Goal: Transaction & Acquisition: Purchase product/service

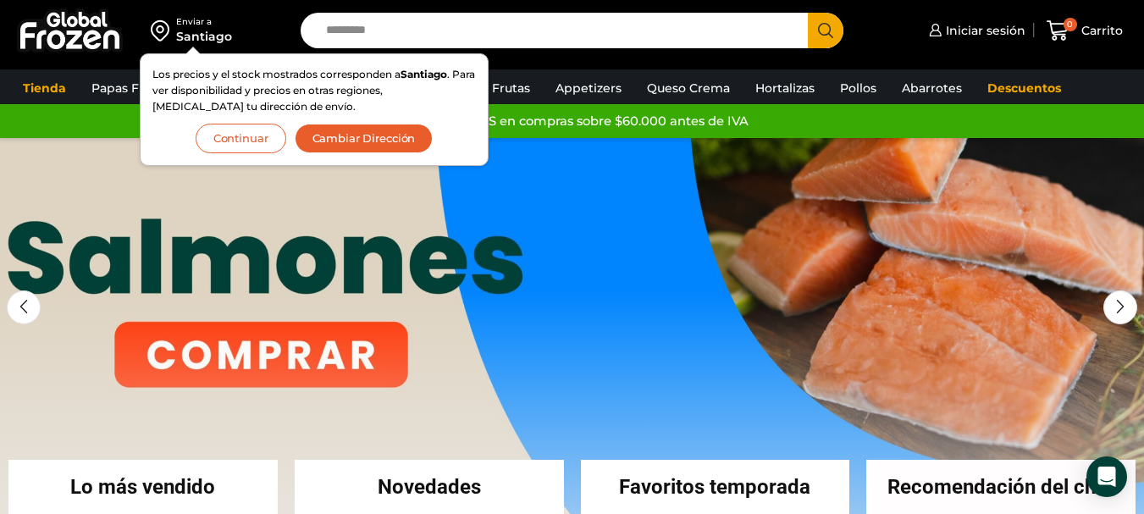
click at [239, 141] on button "Continuar" at bounding box center [241, 139] width 91 height 30
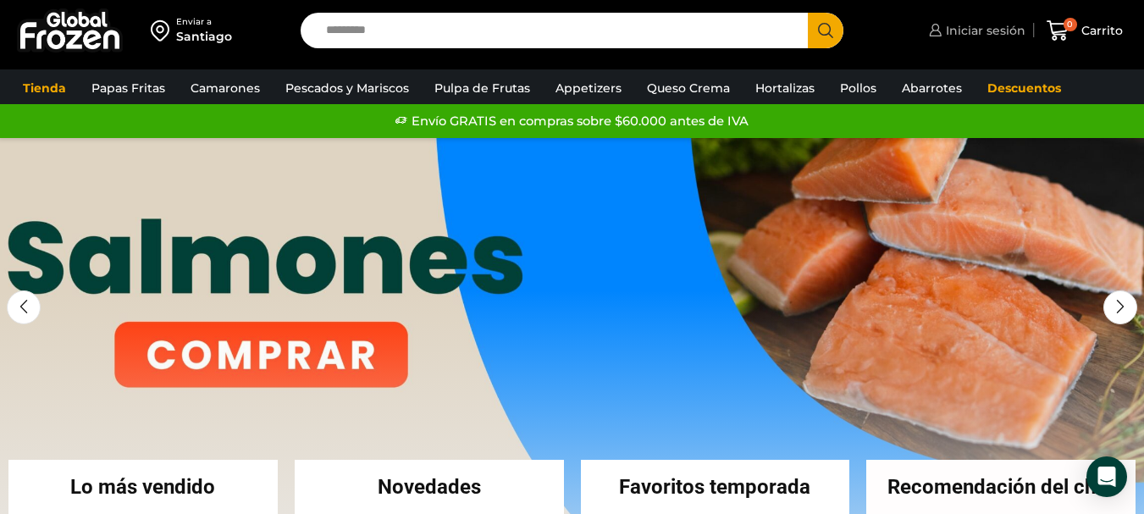
click at [980, 25] on span "Iniciar sesión" at bounding box center [983, 30] width 84 height 17
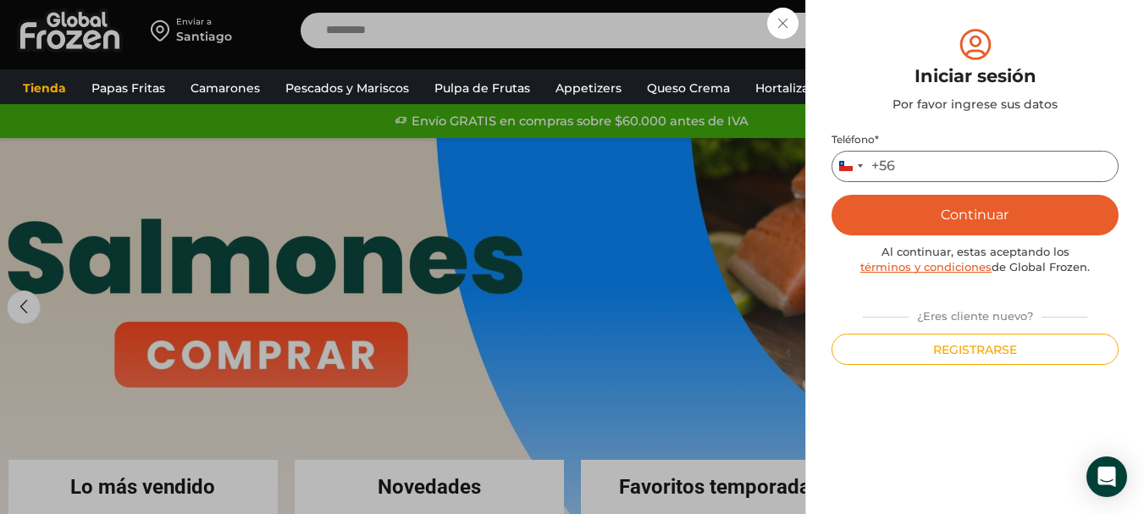
click at [950, 163] on input "Teléfono *" at bounding box center [974, 166] width 287 height 31
type input "*********"
click at [980, 211] on button "Continuar" at bounding box center [974, 215] width 287 height 41
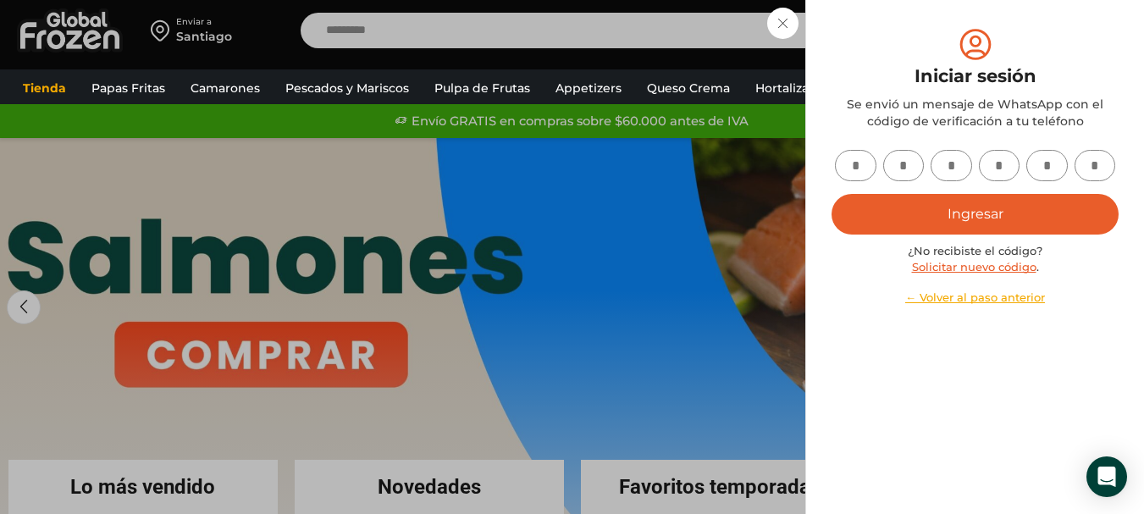
click at [858, 165] on input "text" at bounding box center [855, 165] width 41 height 31
type input "*"
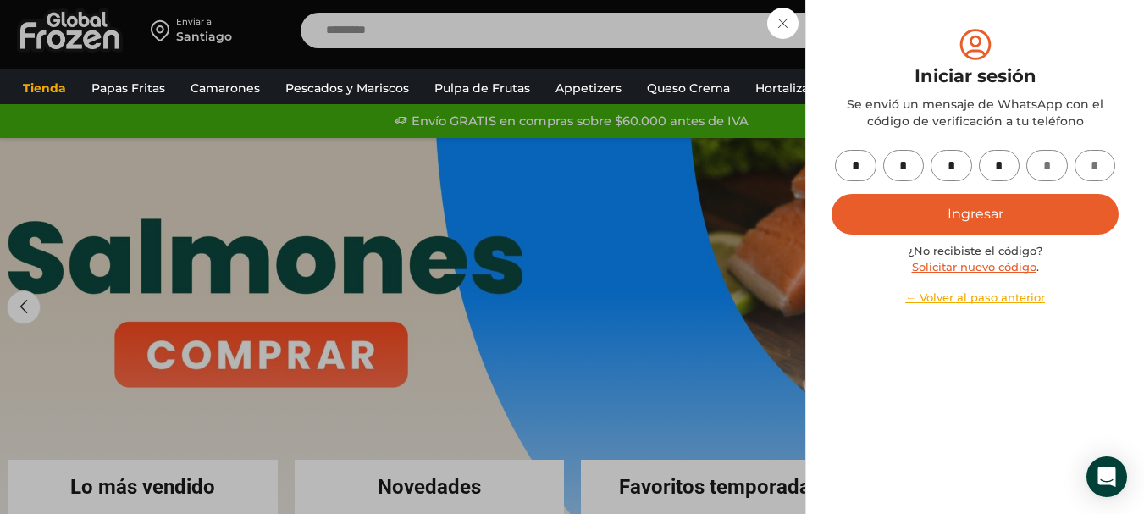
type input "*"
click at [970, 218] on button "Ingresar" at bounding box center [974, 214] width 287 height 41
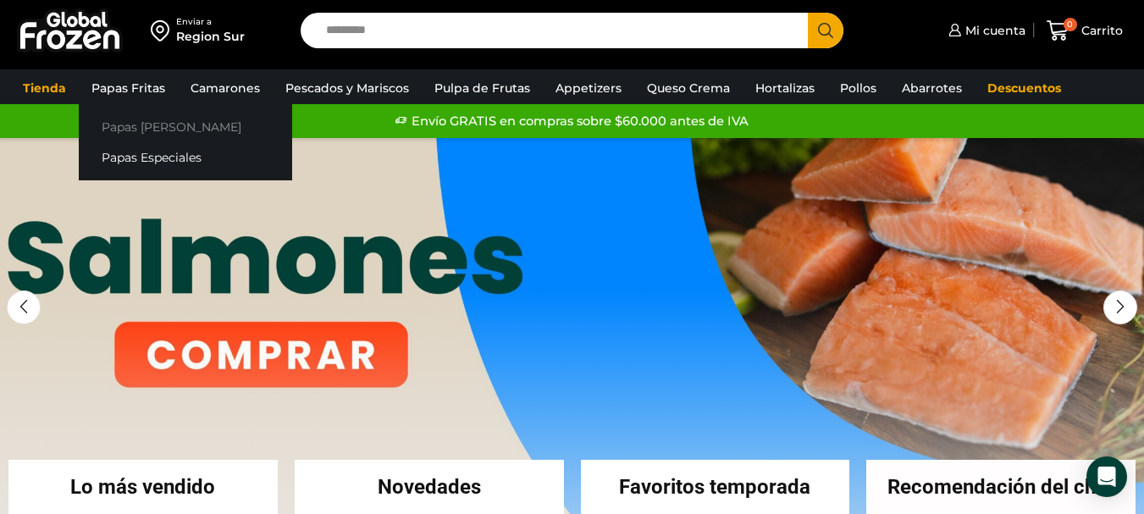
click at [133, 129] on link "Papas [PERSON_NAME]" at bounding box center [185, 126] width 213 height 31
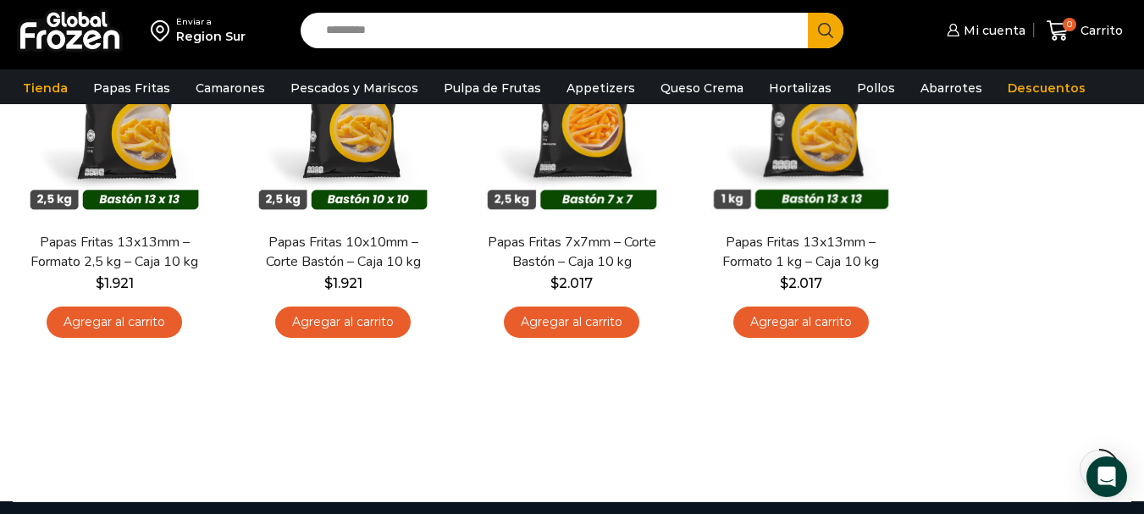
scroll to position [254, 0]
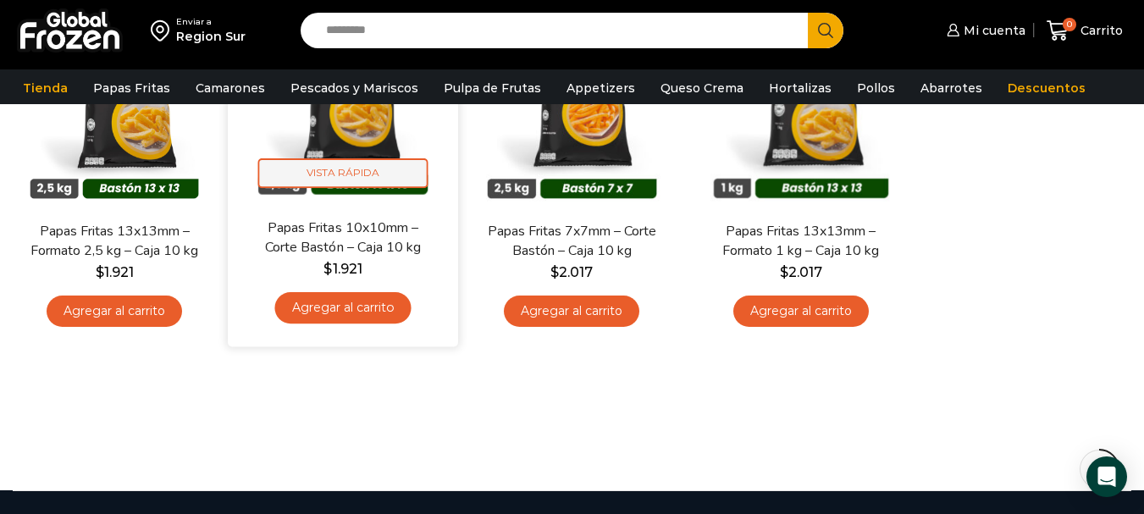
click at [352, 174] on span "Vista Rápida" at bounding box center [343, 173] width 170 height 30
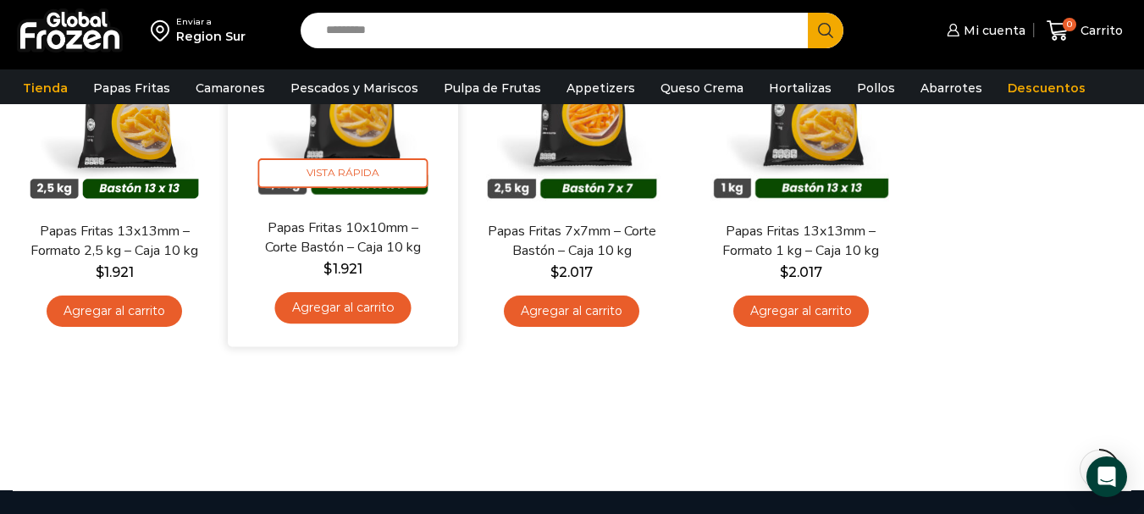
click at [334, 303] on link "Agregar al carrito" at bounding box center [343, 307] width 136 height 31
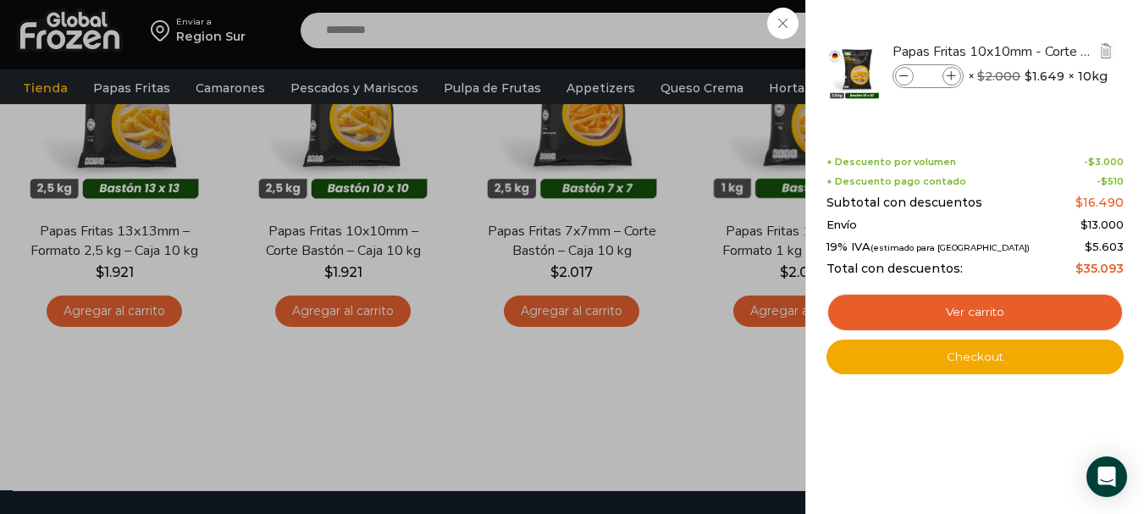
click at [955, 76] on icon at bounding box center [951, 76] width 9 height 9
click at [954, 76] on icon at bounding box center [951, 76] width 9 height 9
type input "*"
click at [951, 74] on icon at bounding box center [951, 76] width 9 height 9
type input "*"
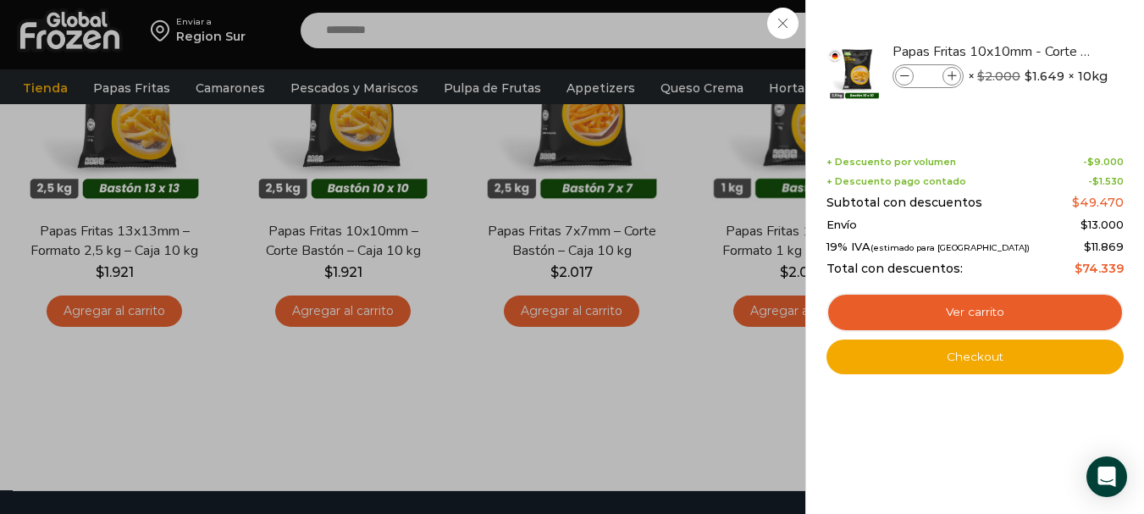
drag, startPoint x: 747, startPoint y: 417, endPoint x: 631, endPoint y: 338, distance: 140.7
click at [1042, 51] on div "3 Carrito 3 3 Shopping Cart *" at bounding box center [1084, 31] width 85 height 40
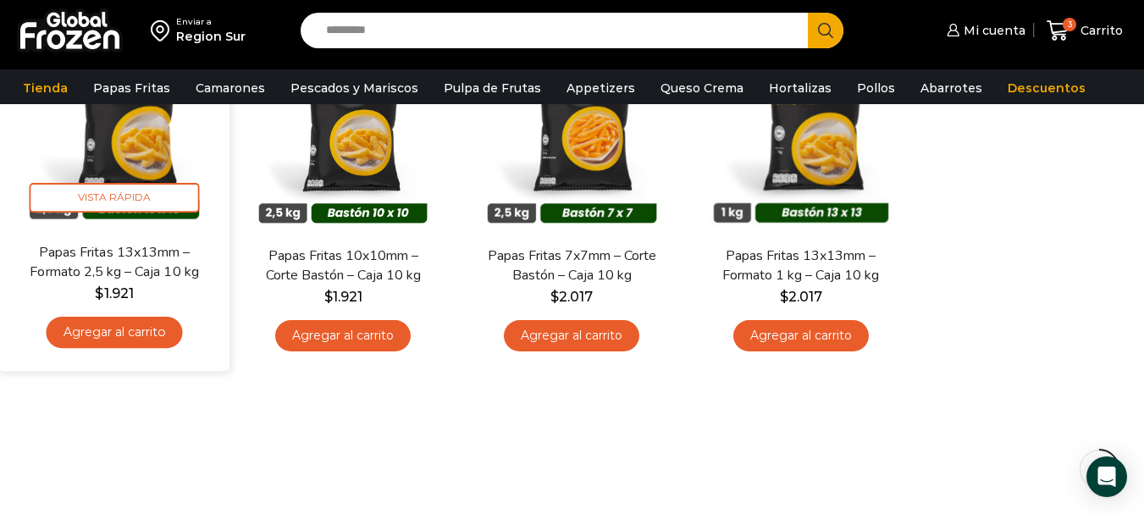
scroll to position [0, 0]
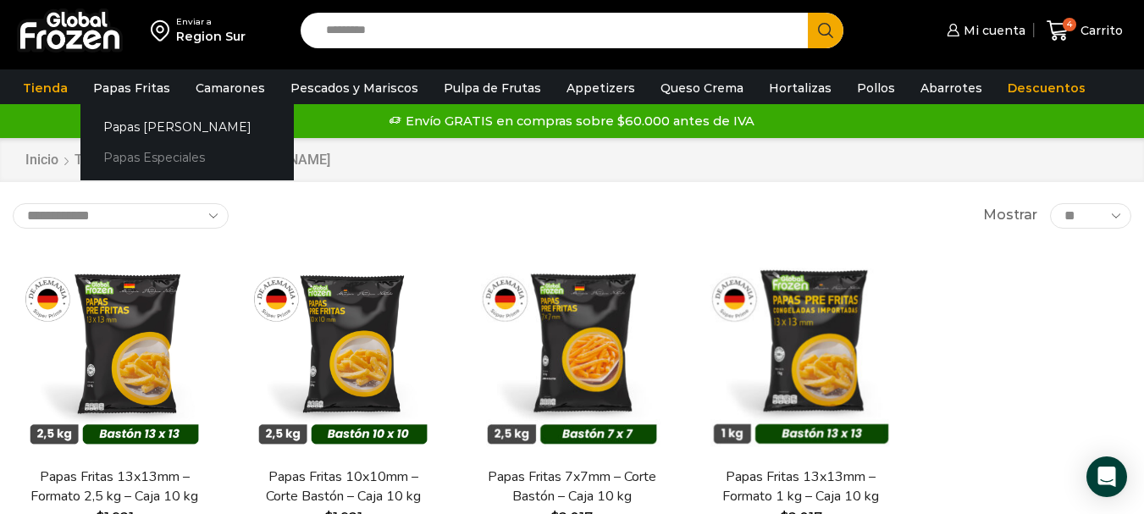
click at [154, 157] on link "Papas Especiales" at bounding box center [186, 157] width 213 height 31
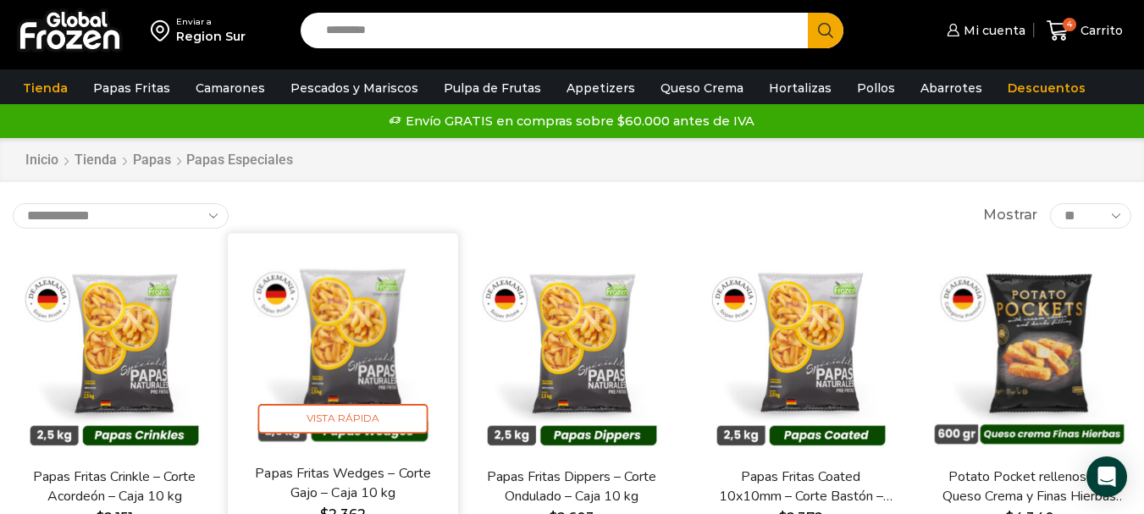
click at [344, 352] on img at bounding box center [342, 348] width 205 height 205
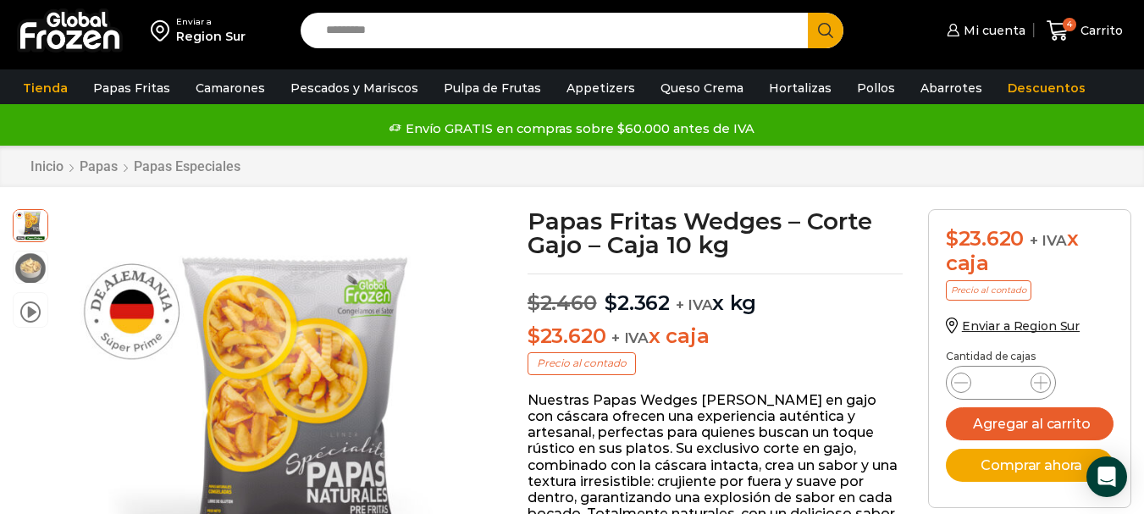
scroll to position [86, 0]
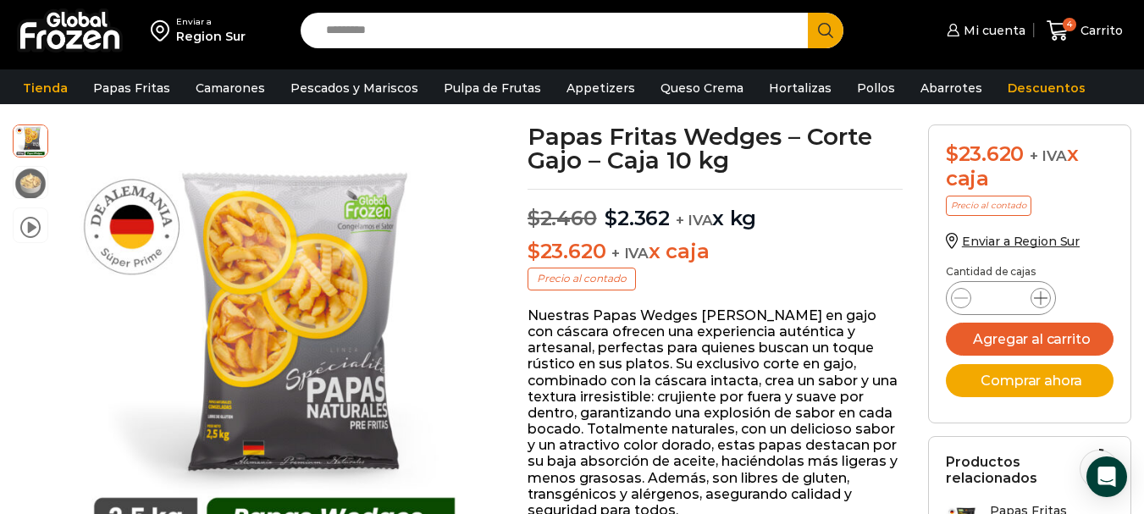
click at [1035, 299] on icon at bounding box center [1041, 298] width 14 height 14
type input "*"
click at [1031, 336] on button "Agregar al carrito" at bounding box center [1030, 339] width 168 height 33
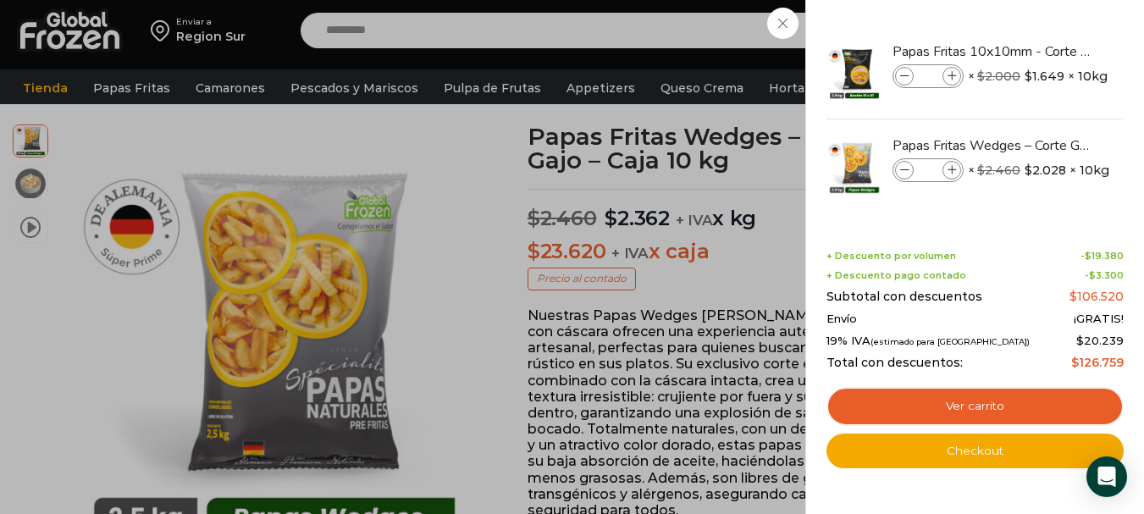
click at [1042, 51] on div "6 Carrito 6 6 Shopping Cart *" at bounding box center [1084, 31] width 85 height 40
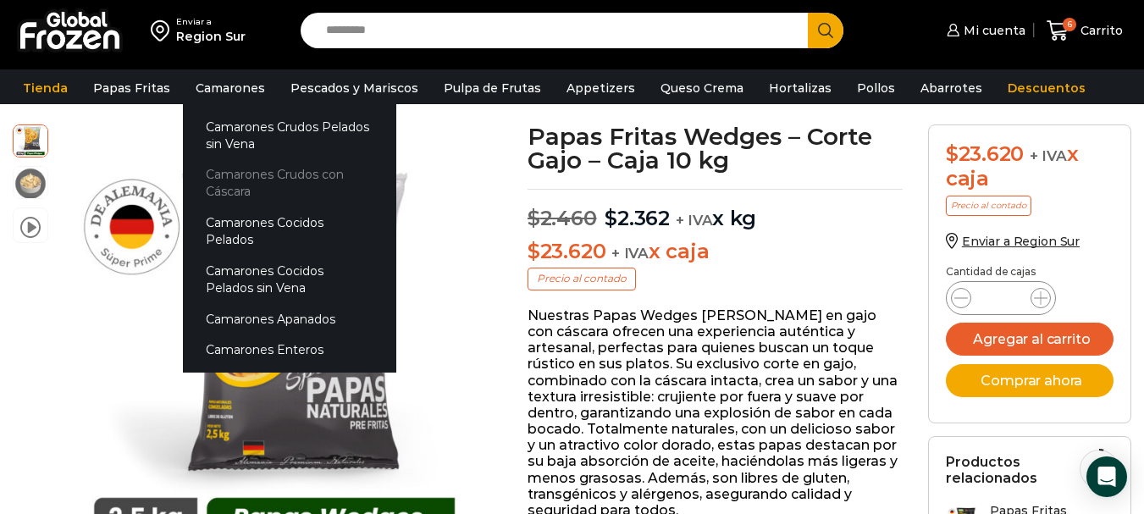
click at [270, 172] on link "Camarones Crudos con Cáscara" at bounding box center [289, 183] width 213 height 48
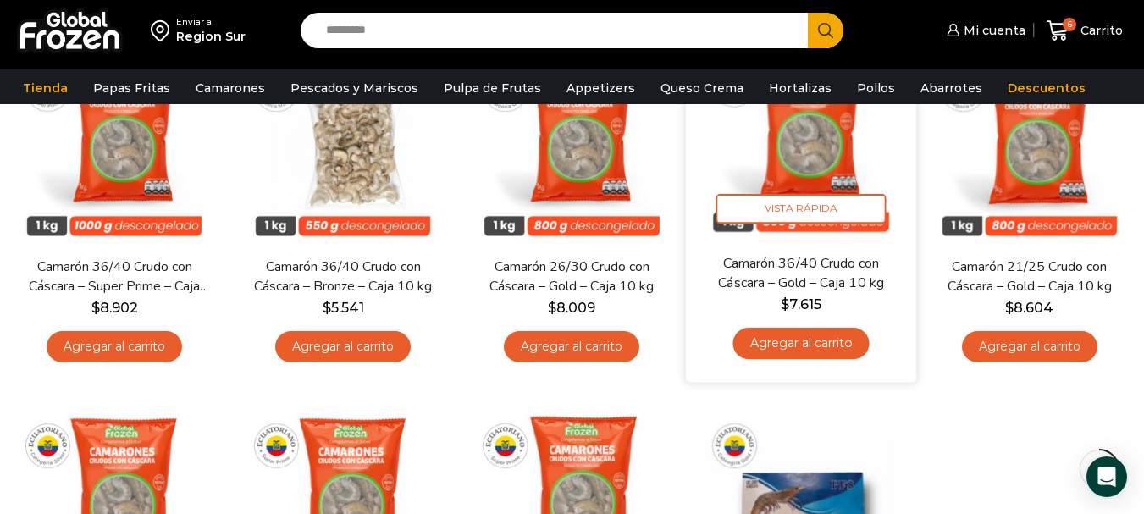
scroll to position [254, 0]
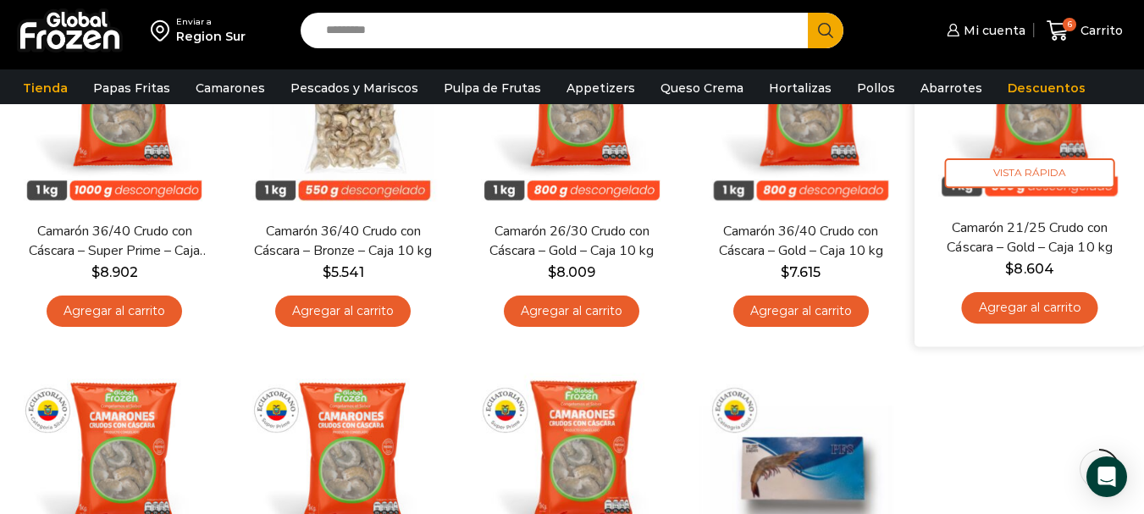
click at [1029, 229] on link "Camarón 21/25 Crudo con Cáscara – Gold – Caja 10 kg" at bounding box center [1029, 238] width 185 height 40
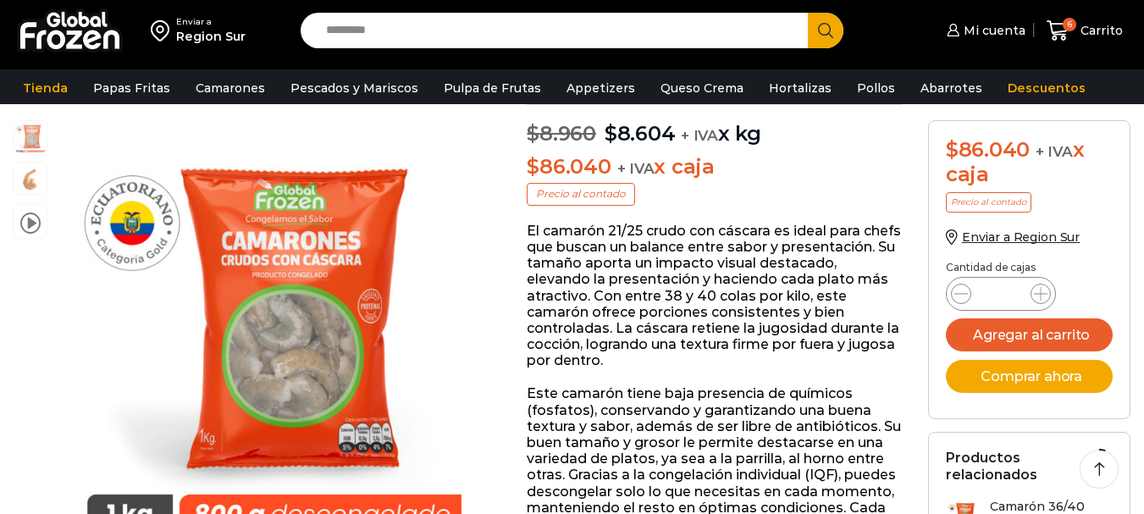
scroll to position [170, 0]
click at [1050, 292] on div "Camarón 21/25 Crudo con Cáscara - Gold - Caja 10 kg cantidad *" at bounding box center [1001, 294] width 110 height 34
click at [1046, 288] on icon at bounding box center [1041, 294] width 14 height 14
type input "*"
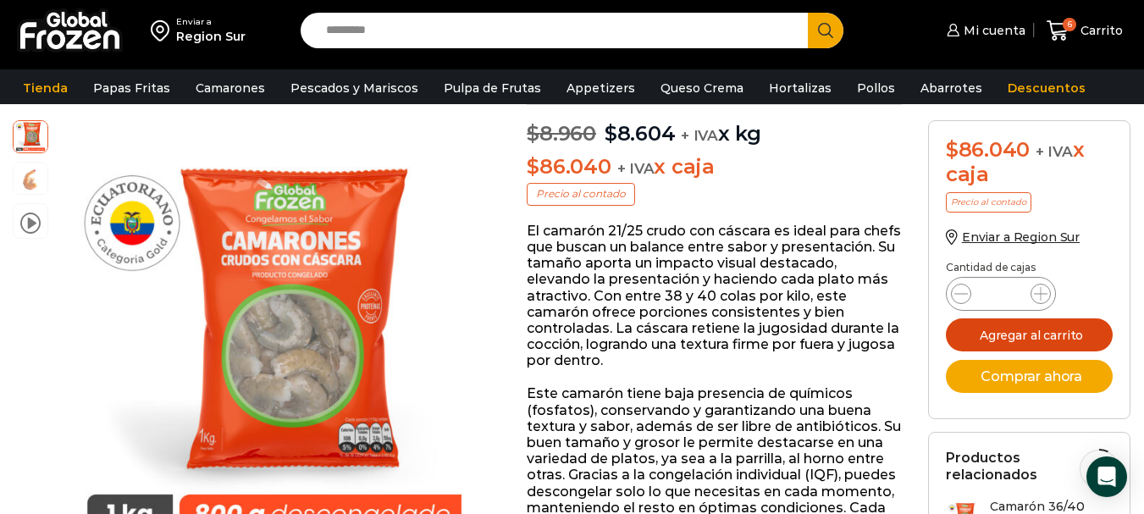
click at [1011, 334] on button "Agregar al carrito" at bounding box center [1030, 334] width 168 height 33
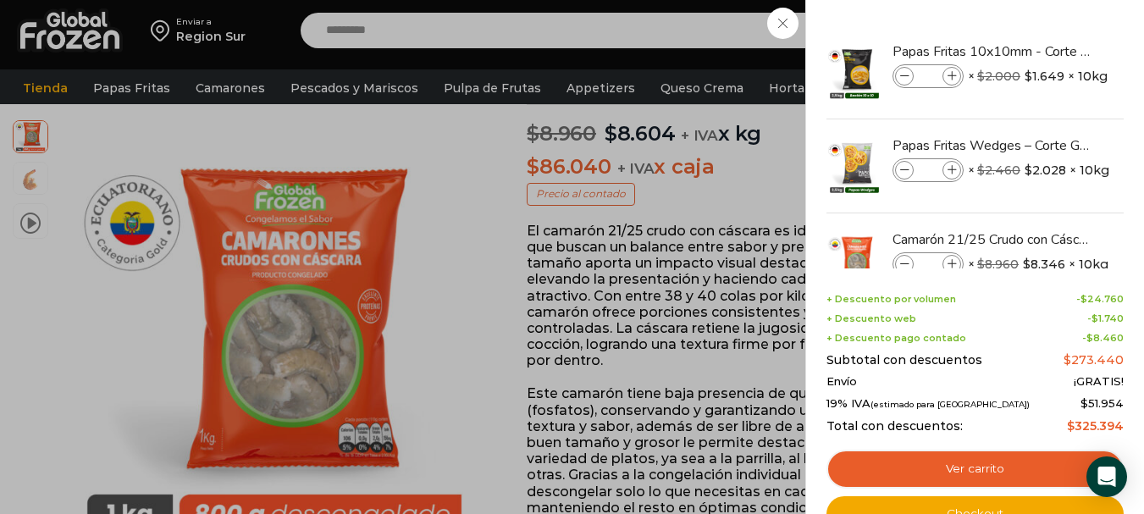
click at [1042, 51] on div "8 [GEOGRAPHIC_DATA] 8 8 Shopping Cart *" at bounding box center [1084, 31] width 85 height 40
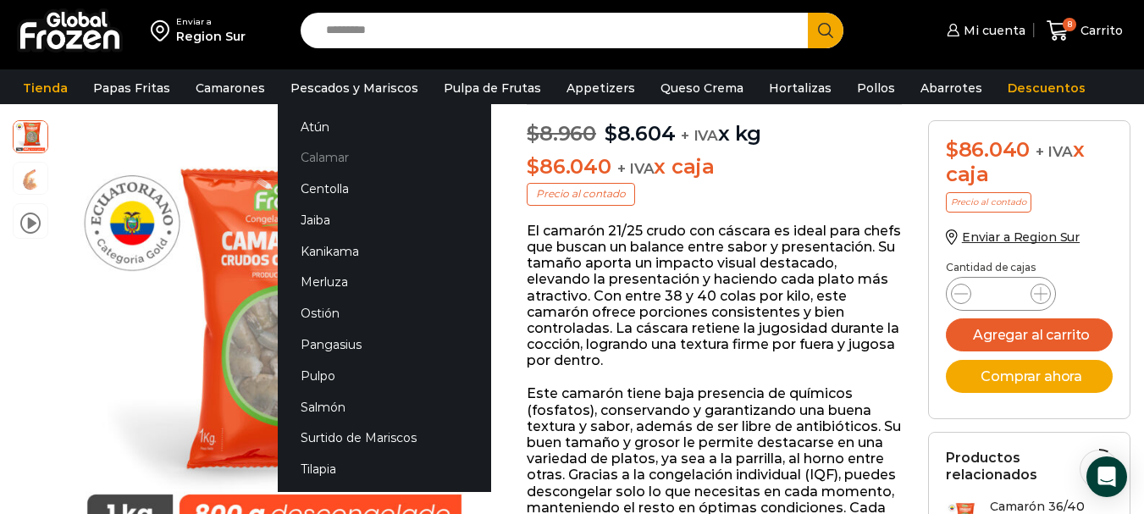
click at [321, 153] on link "Calamar" at bounding box center [384, 157] width 213 height 31
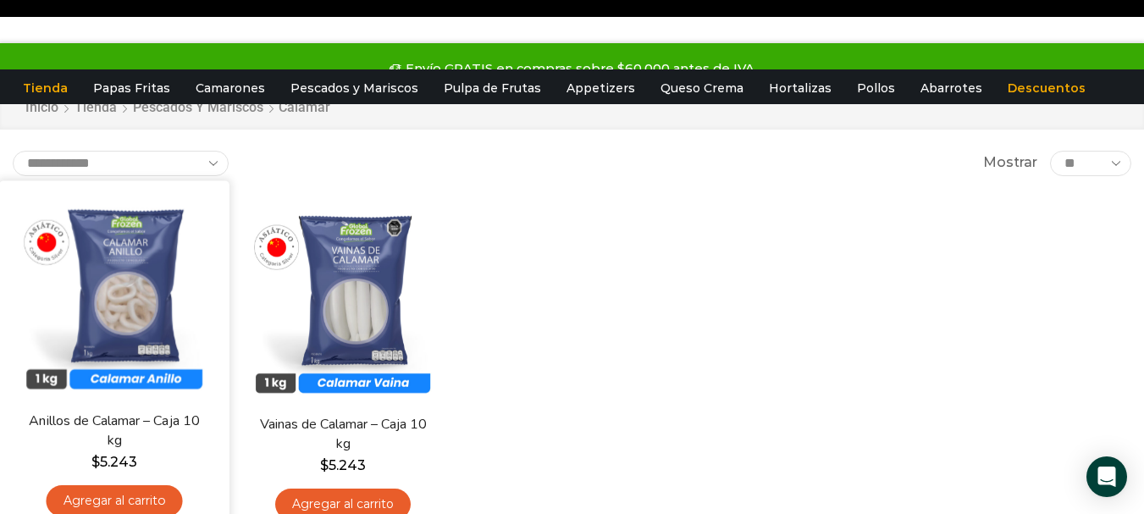
scroll to position [85, 0]
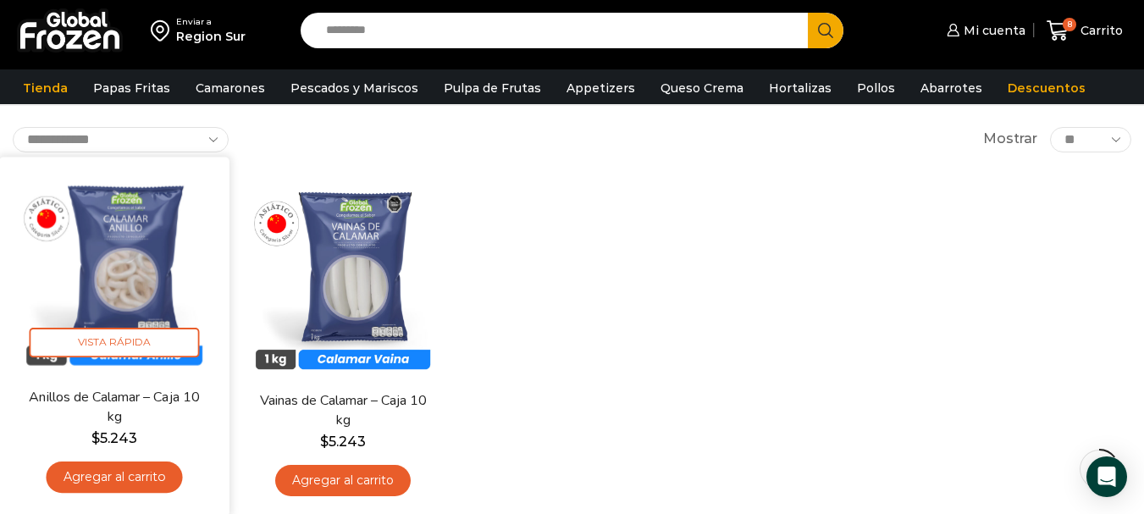
click at [123, 272] on img at bounding box center [114, 271] width 205 height 205
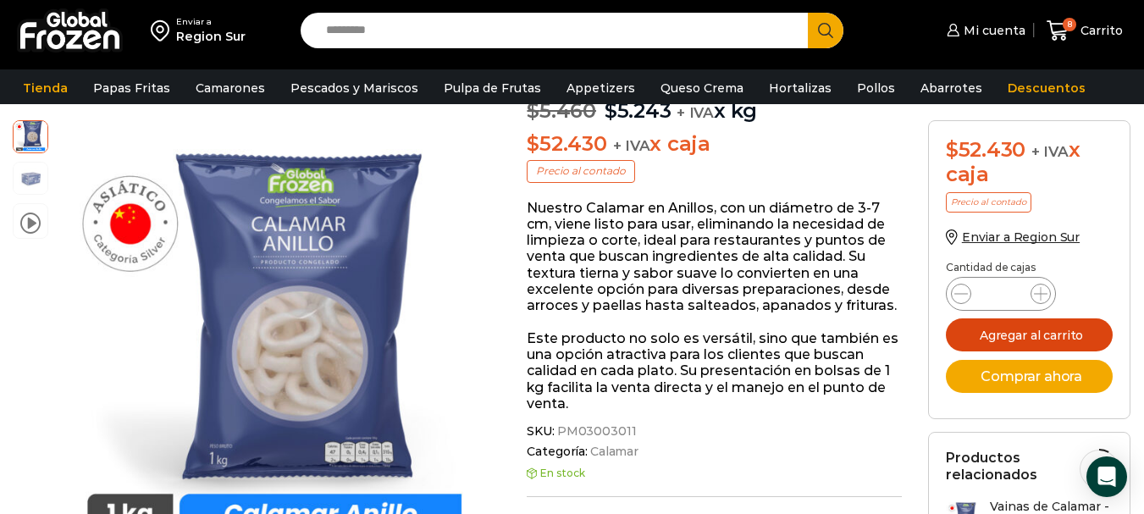
click at [1017, 334] on button "Agregar al carrito" at bounding box center [1030, 334] width 168 height 33
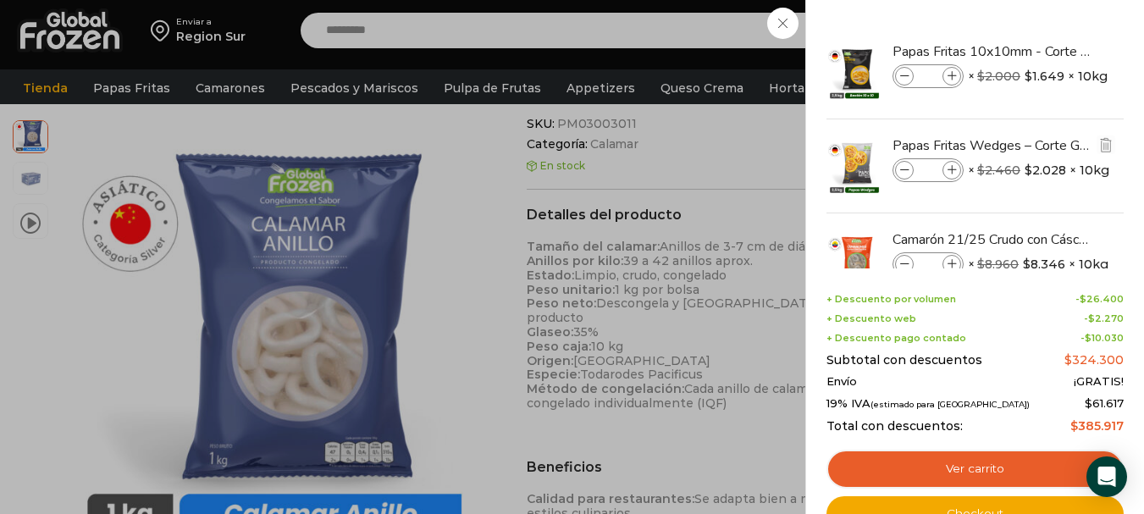
scroll to position [508, 0]
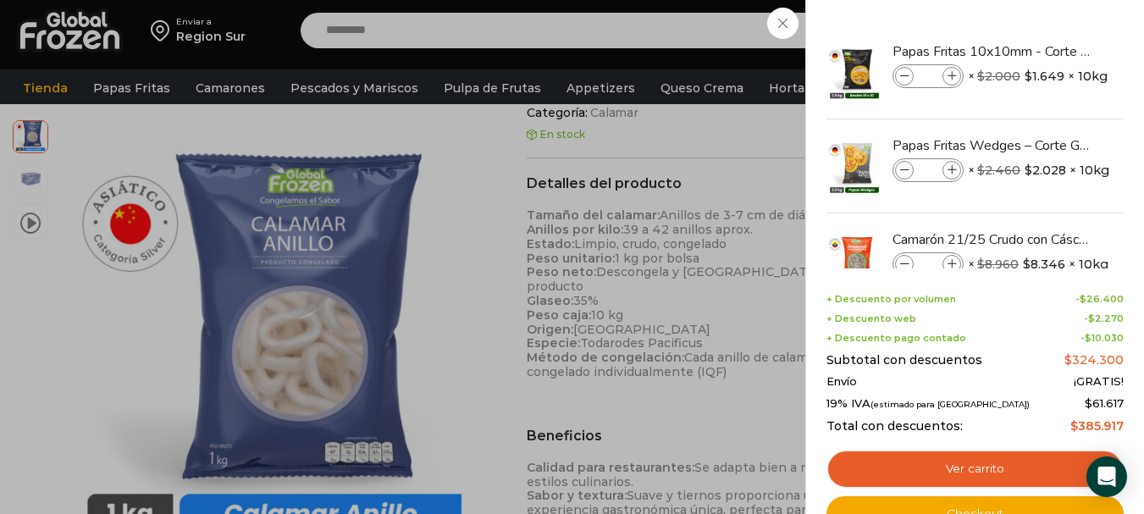
click at [1042, 26] on div "9 [GEOGRAPHIC_DATA] 9 9 Shopping Cart *" at bounding box center [1084, 31] width 85 height 40
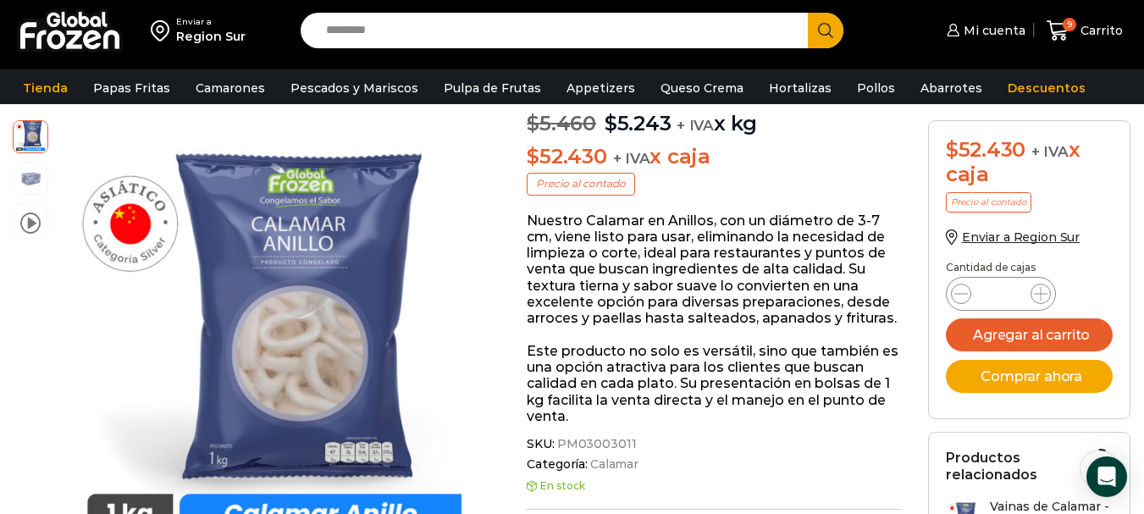
scroll to position [169, 0]
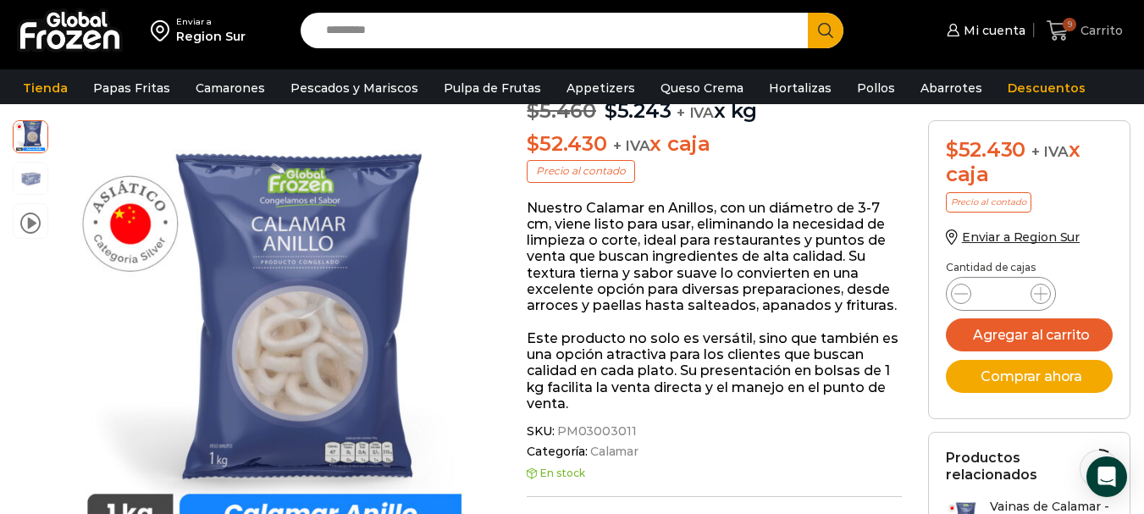
click at [1079, 26] on span "Carrito" at bounding box center [1099, 30] width 47 height 17
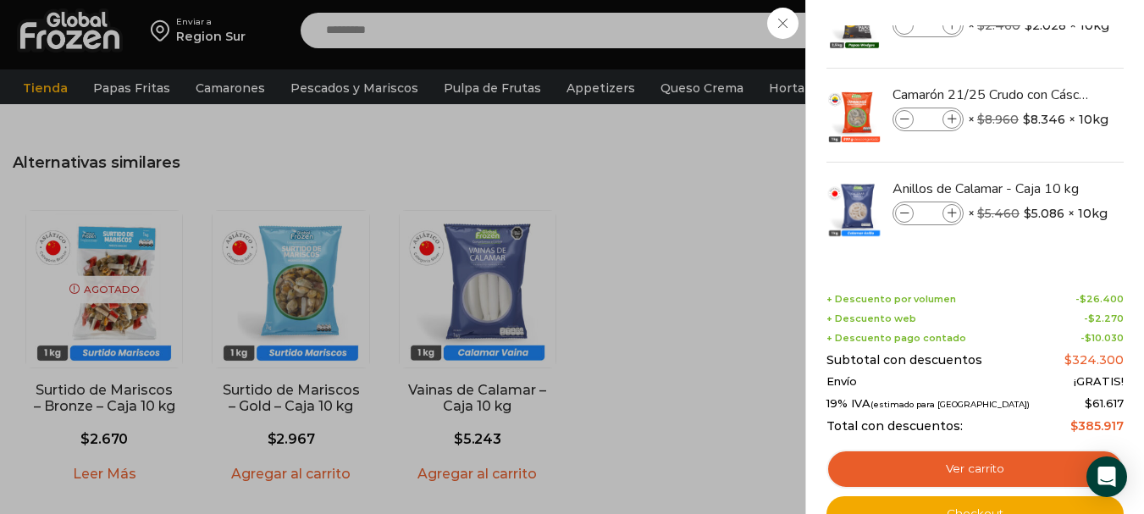
scroll to position [1270, 0]
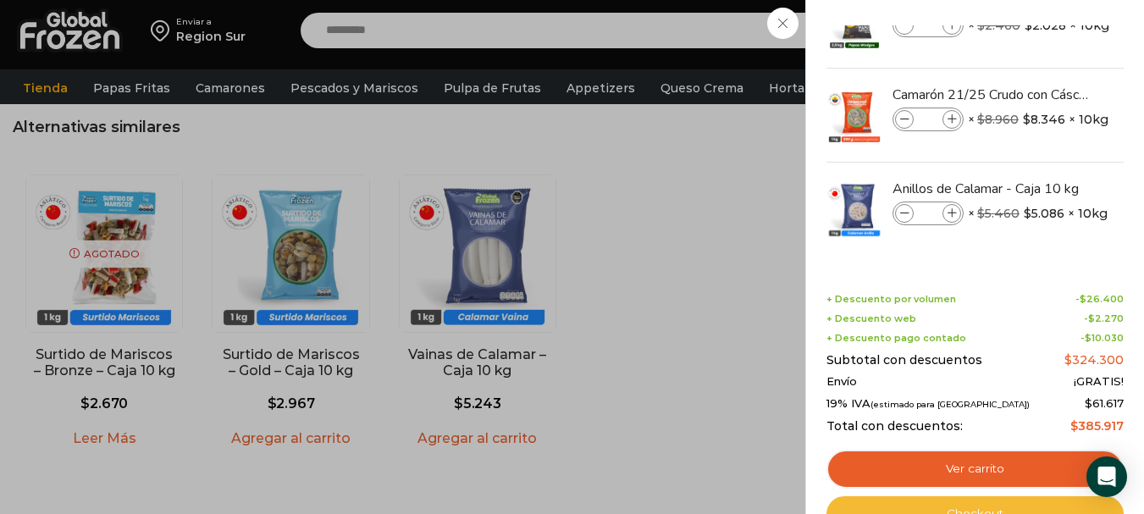
click at [984, 505] on link "Checkout" at bounding box center [974, 514] width 297 height 36
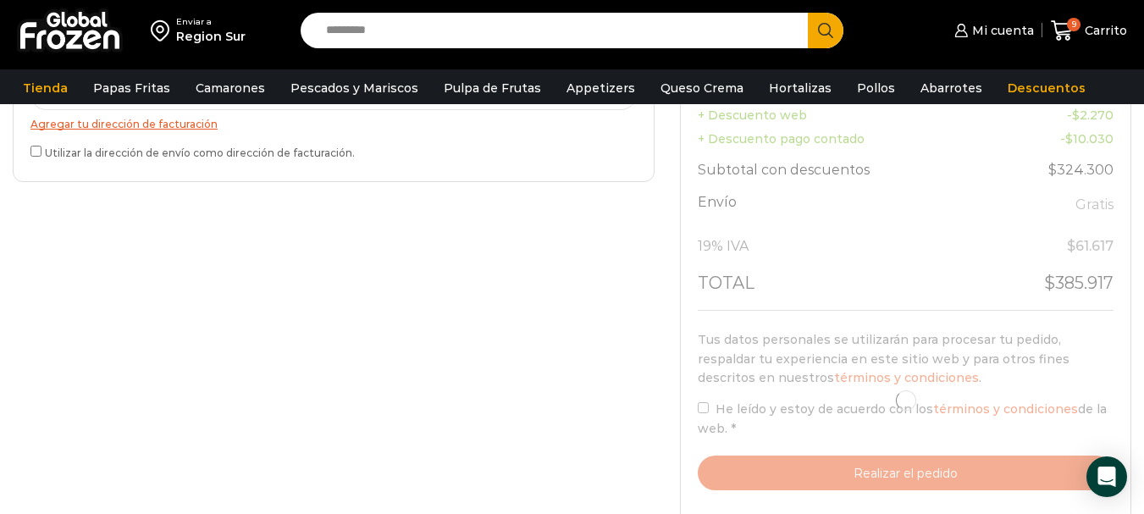
scroll to position [677, 0]
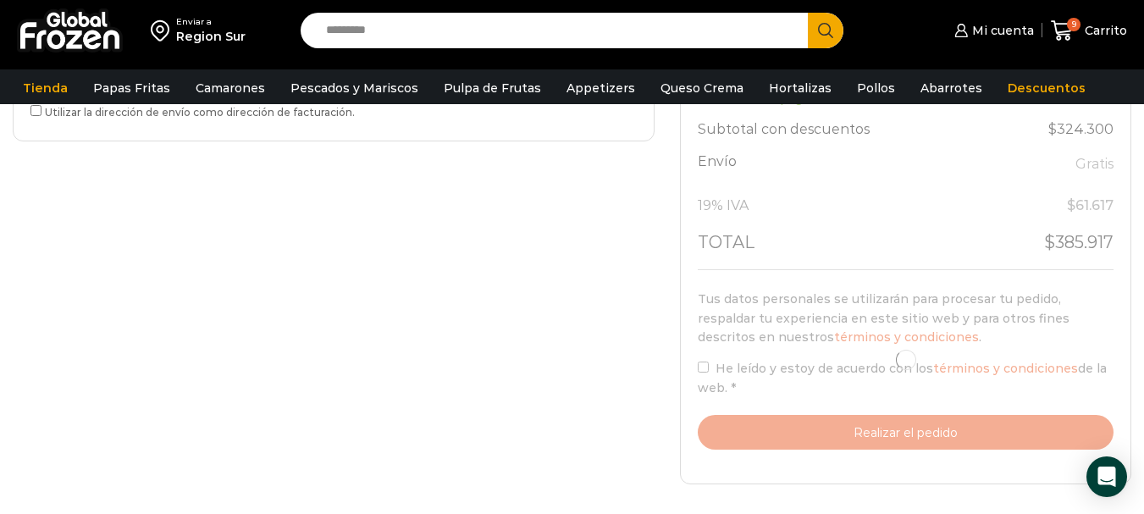
select select "*"
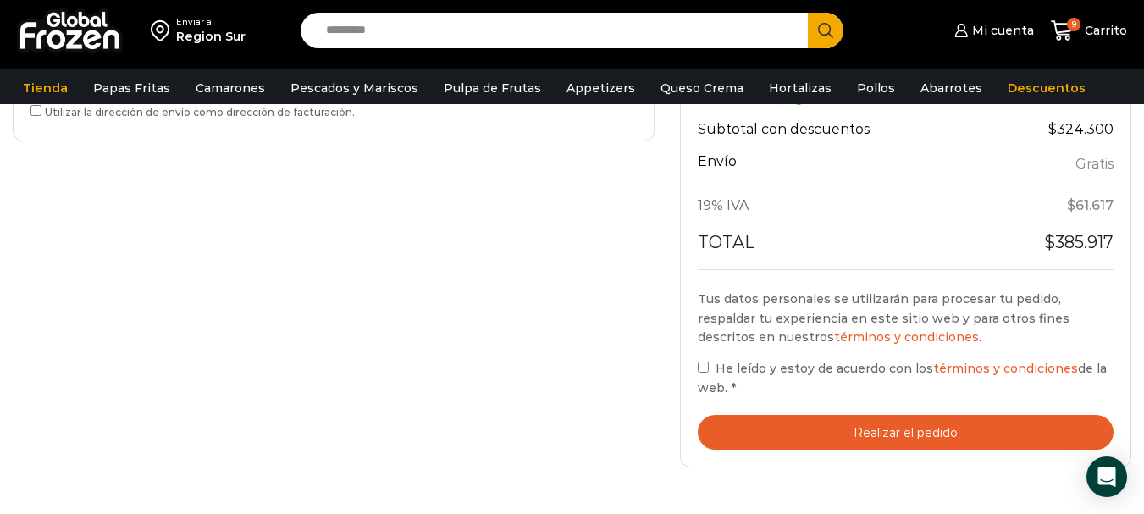
click at [833, 423] on button "Realizar el pedido" at bounding box center [906, 432] width 416 height 35
